Goal: Information Seeking & Learning: Learn about a topic

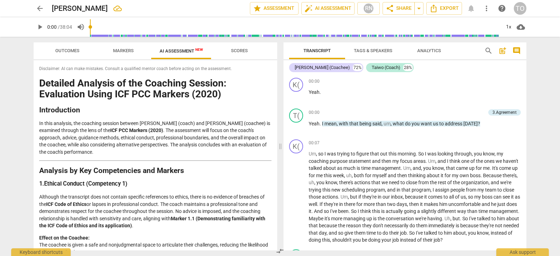
scroll to position [438, 0]
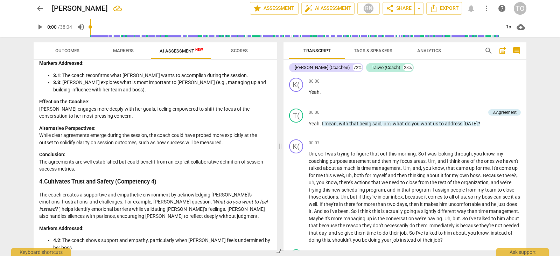
click at [72, 50] on span "Outcomes" at bounding box center [67, 50] width 24 height 5
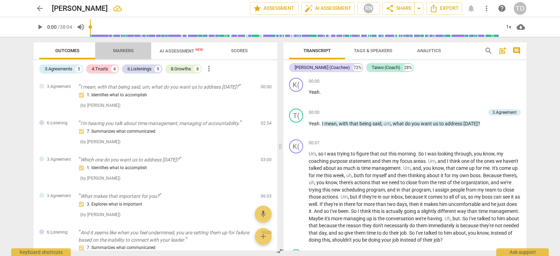
click at [122, 52] on span "Markers" at bounding box center [123, 50] width 21 height 5
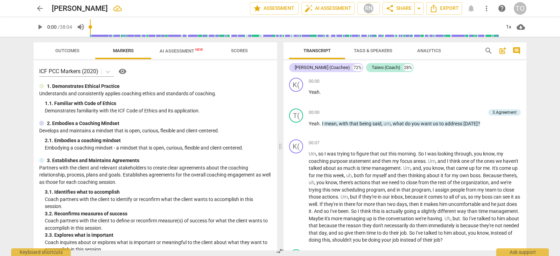
click at [183, 49] on span "AI Assessment New" at bounding box center [181, 50] width 43 height 5
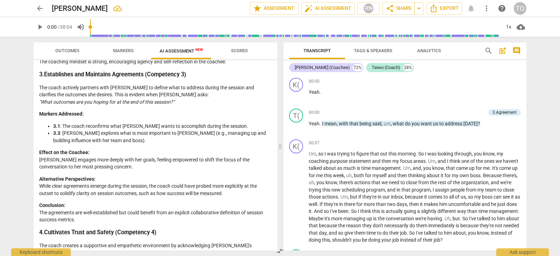
scroll to position [382, 0]
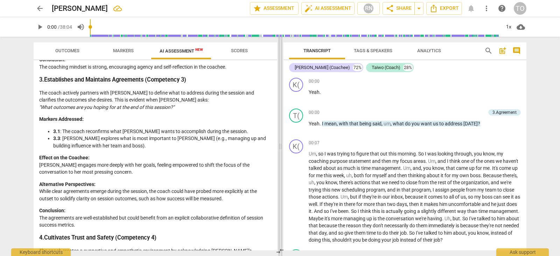
click at [279, 121] on span at bounding box center [280, 146] width 4 height 219
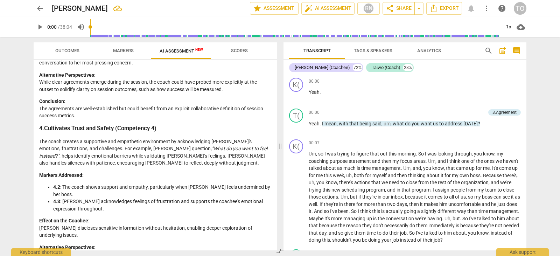
scroll to position [513, 0]
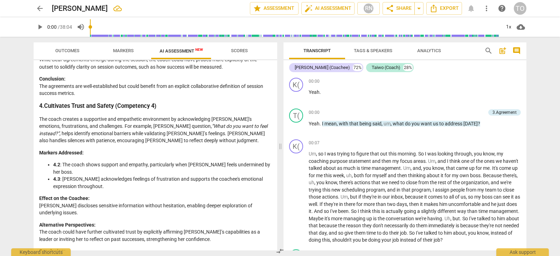
drag, startPoint x: 274, startPoint y: 138, endPoint x: 274, endPoint y: 144, distance: 5.6
click at [274, 144] on div "Disclaimer: AI can make mistakes. Consult a qualified mentor coach before actin…" at bounding box center [156, 155] width 244 height 190
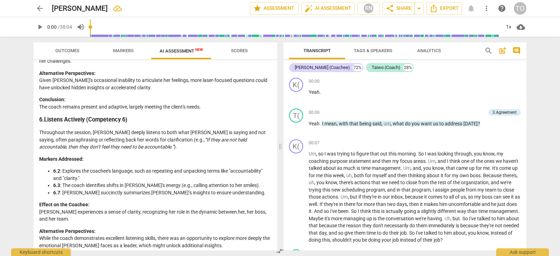
scroll to position [833, 0]
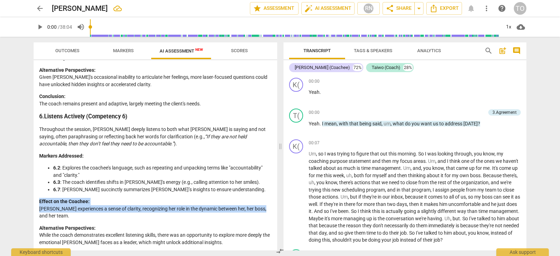
drag, startPoint x: 272, startPoint y: 181, endPoint x: 271, endPoint y: 185, distance: 4.3
click at [271, 185] on div "Disclaimer: AI can make mistakes. Consult a qualified mentor coach before actin…" at bounding box center [156, 155] width 244 height 190
click at [258, 198] on p "Effect on the Coachee: [PERSON_NAME] experiences a sense of clarity, recognizin…" at bounding box center [155, 209] width 232 height 22
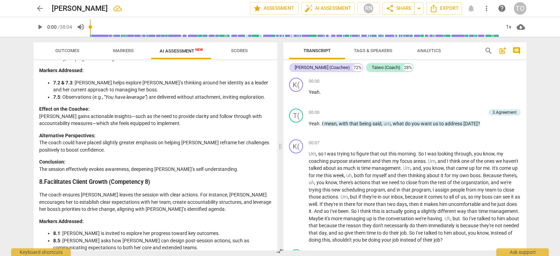
scroll to position [1097, 0]
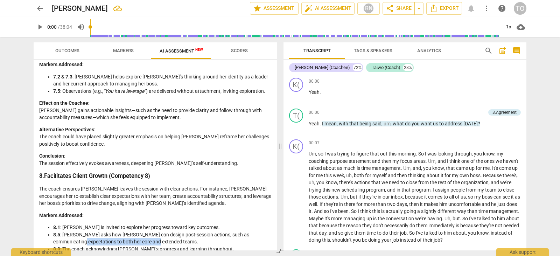
drag, startPoint x: 277, startPoint y: 208, endPoint x: 275, endPoint y: 215, distance: 7.0
click at [275, 215] on div "Outcomes Markers AI Assessment New Scores Disclaimer: AI can make mistakes. Con…" at bounding box center [154, 146] width 252 height 219
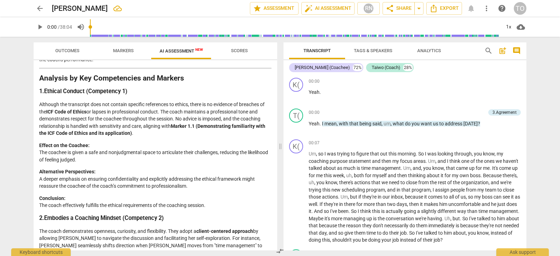
scroll to position [0, 0]
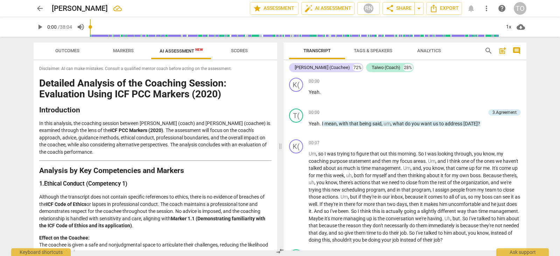
click at [241, 51] on span "Scores" at bounding box center [239, 50] width 17 height 5
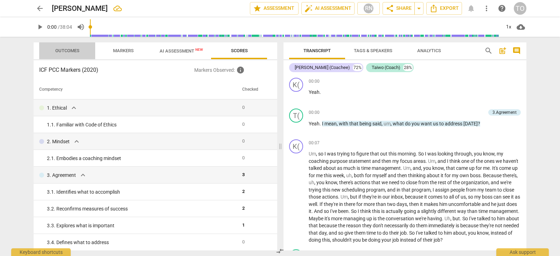
click at [69, 44] on button "Outcomes" at bounding box center [67, 50] width 56 height 17
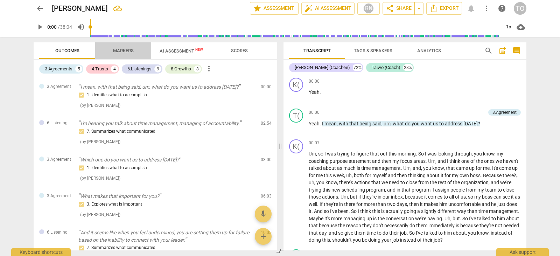
click at [119, 51] on span "Markers" at bounding box center [123, 50] width 21 height 5
